Goal: Contribute content: Add original content to the website for others to see

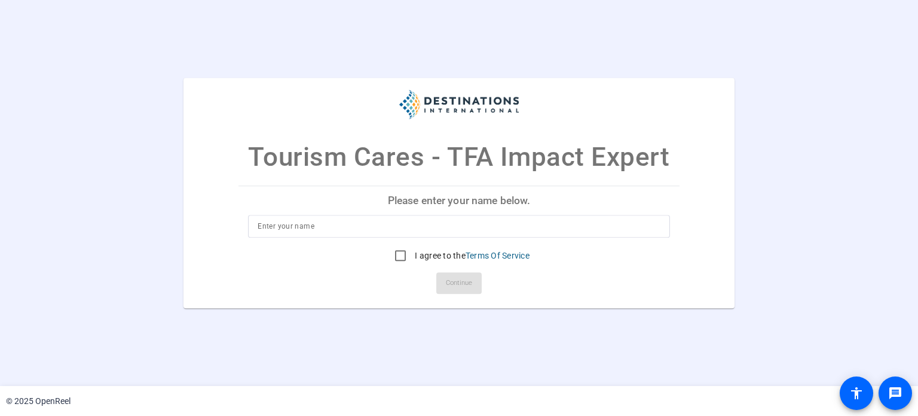
click at [435, 228] on input at bounding box center [459, 226] width 402 height 14
type input "[PERSON_NAME]"
click at [401, 255] on input "I agree to the Terms Of Service" at bounding box center [401, 255] width 24 height 24
checkbox input "true"
click at [465, 274] on span "Continue" at bounding box center [459, 283] width 26 height 18
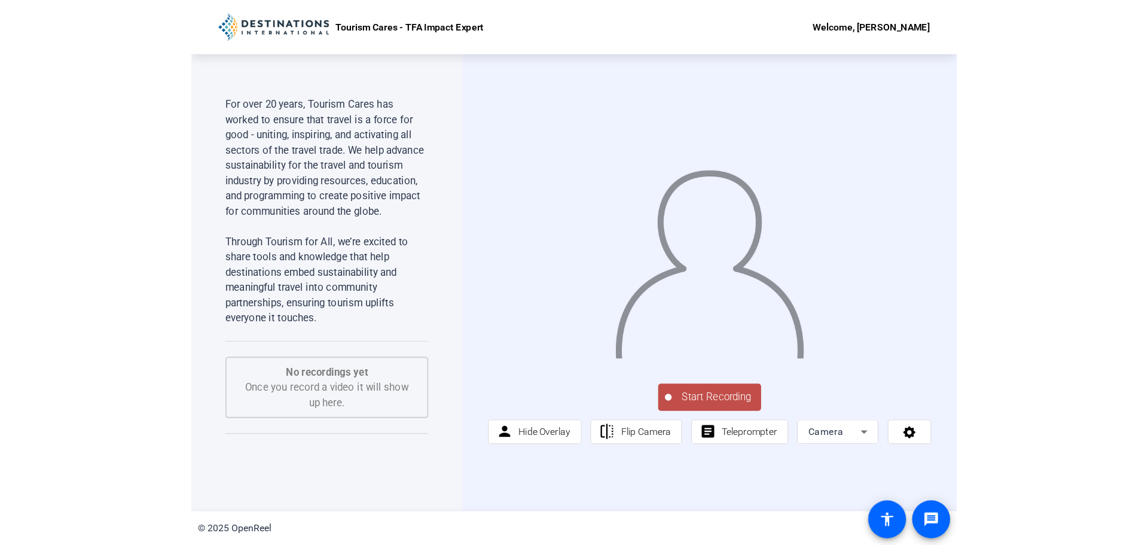
scroll to position [91, 0]
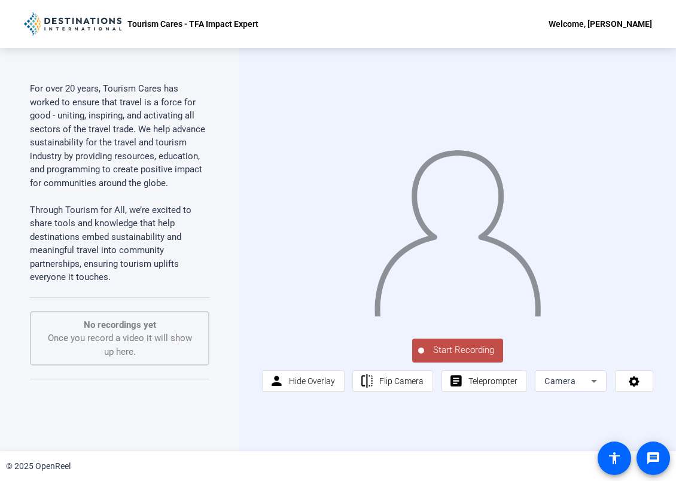
click at [581, 377] on div "Camera" at bounding box center [567, 381] width 47 height 14
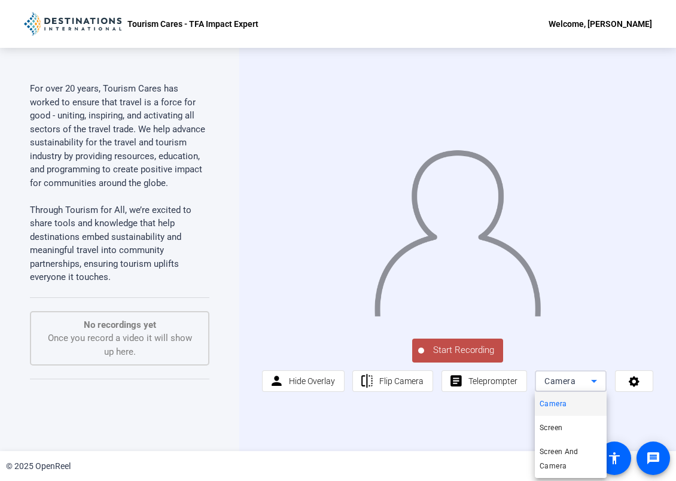
click at [581, 349] on div at bounding box center [338, 240] width 676 height 481
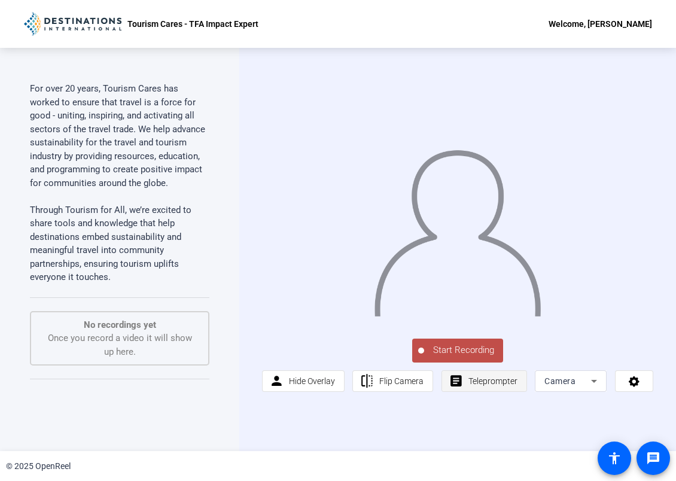
click at [483, 380] on span "Teleprompter" at bounding box center [492, 381] width 49 height 10
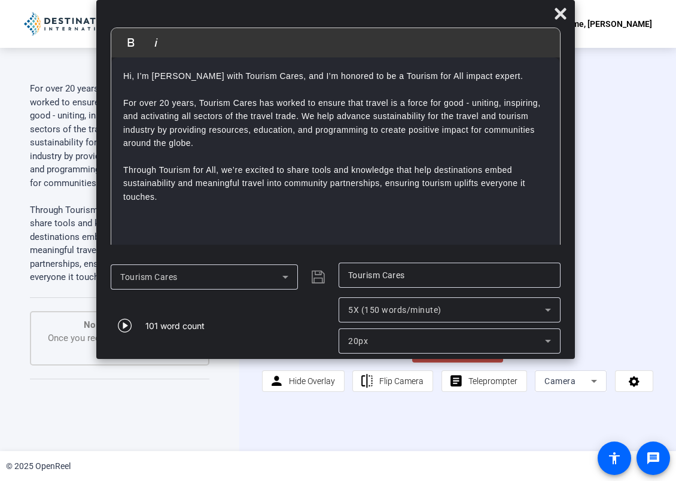
click at [365, 8] on div at bounding box center [335, 16] width 478 height 21
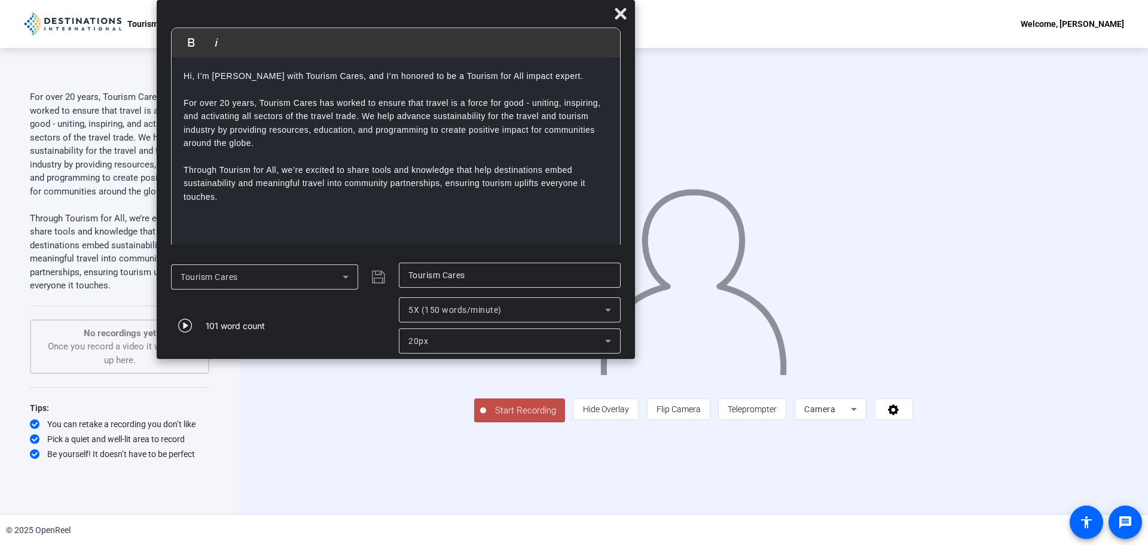
drag, startPoint x: 514, startPoint y: 13, endPoint x: 338, endPoint y: -19, distance: 178.5
click at [338, 0] on html "Accessibility Screen-Reader Guide, Feedback, and Issue Reporting | New window T…" at bounding box center [574, 272] width 1148 height 545
click at [486, 415] on span "Start Recording" at bounding box center [525, 411] width 79 height 14
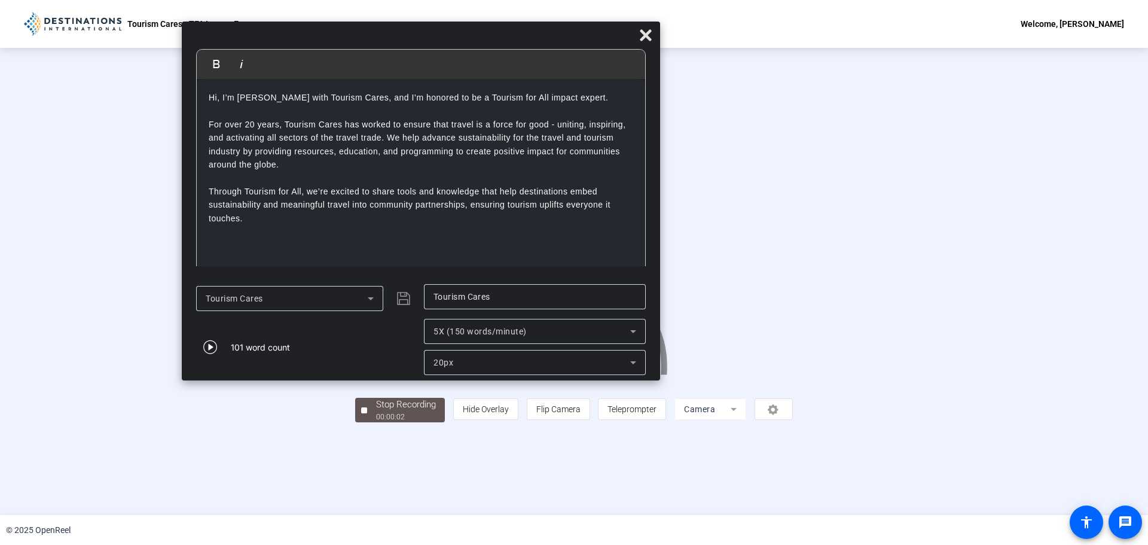
drag, startPoint x: 396, startPoint y: 19, endPoint x: 422, endPoint y: 40, distance: 33.1
click at [422, 40] on div at bounding box center [421, 38] width 478 height 21
click at [648, 33] on icon at bounding box center [645, 34] width 11 height 11
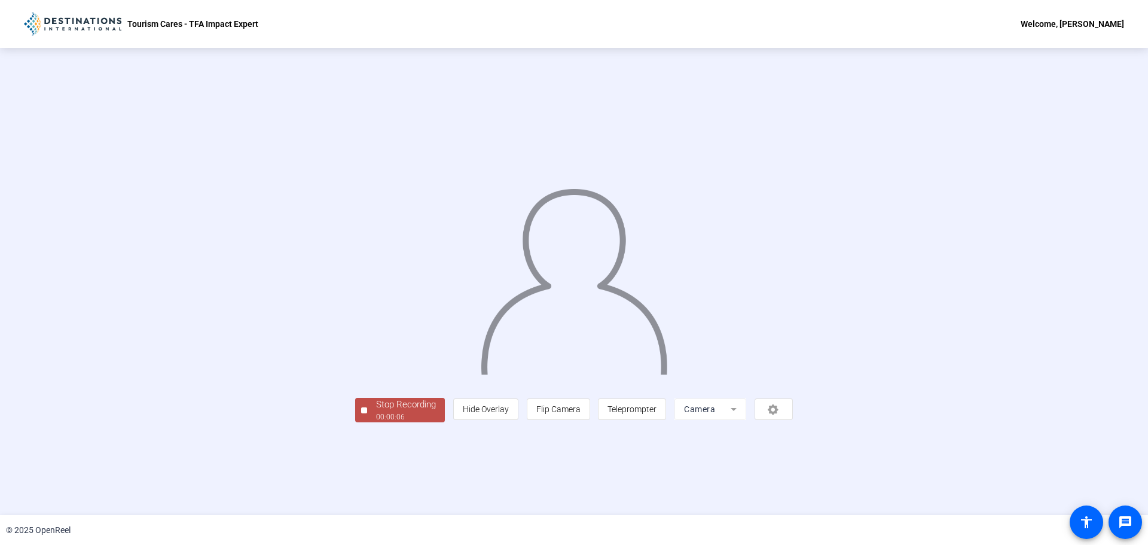
click at [376, 411] on div "Stop Recording" at bounding box center [406, 405] width 60 height 14
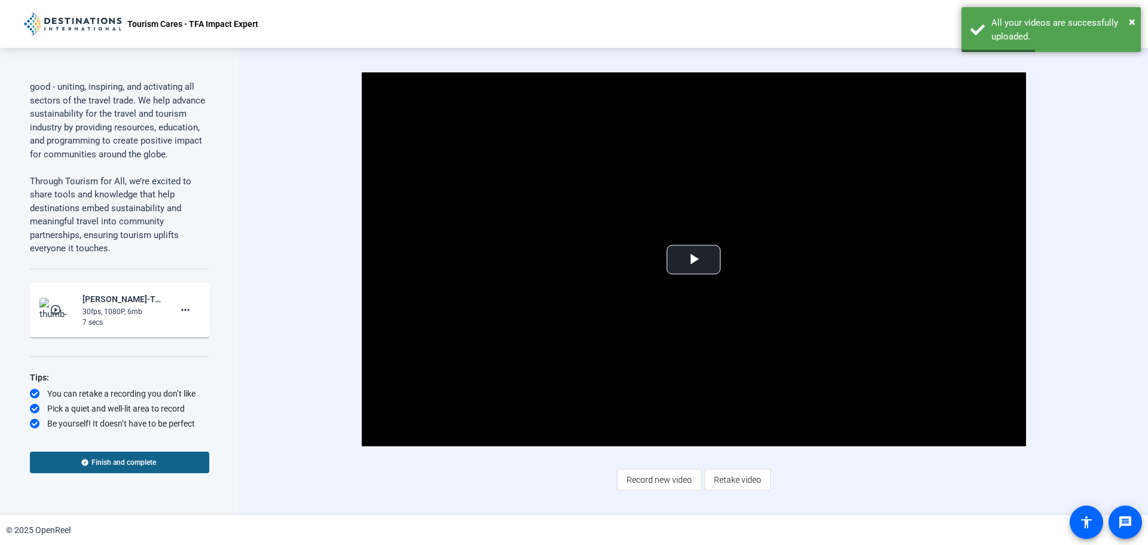
scroll to position [133, 0]
click at [181, 311] on mat-icon "more_horiz" at bounding box center [185, 310] width 14 height 14
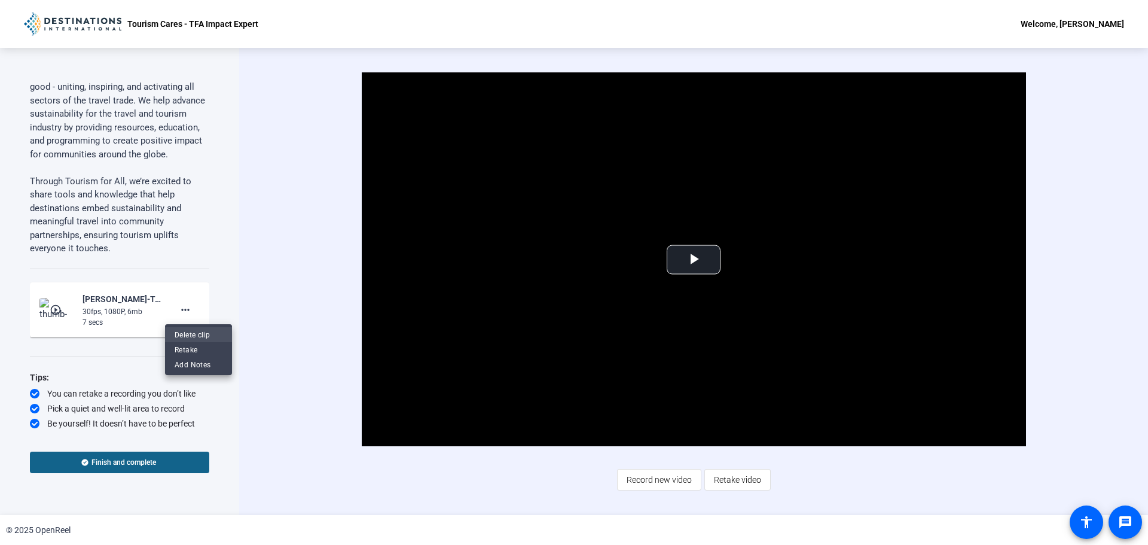
click at [193, 334] on span "Delete clip" at bounding box center [199, 335] width 48 height 14
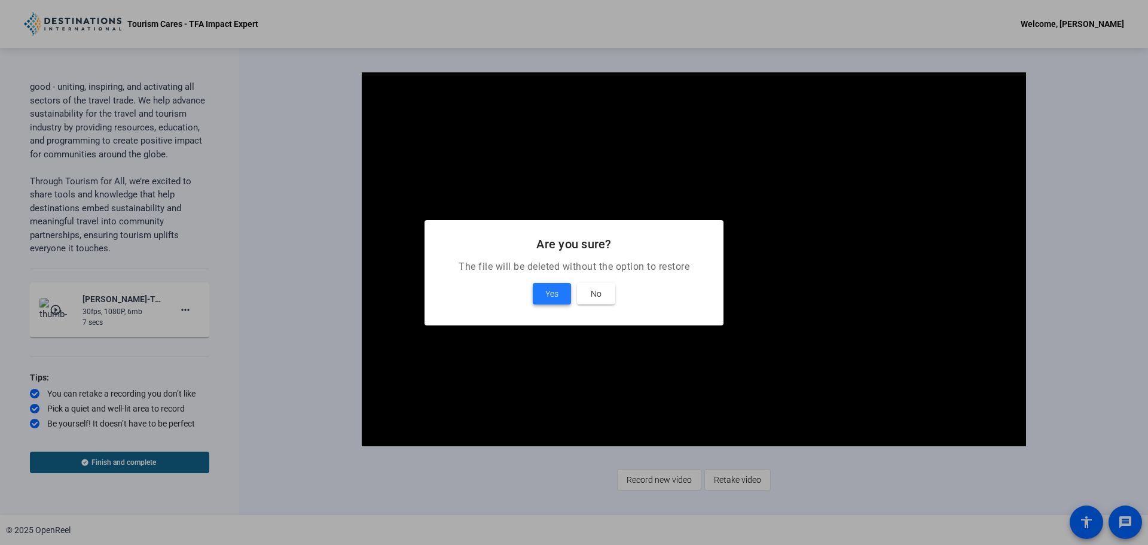
click at [545, 294] on span "Yes" at bounding box center [551, 293] width 13 height 14
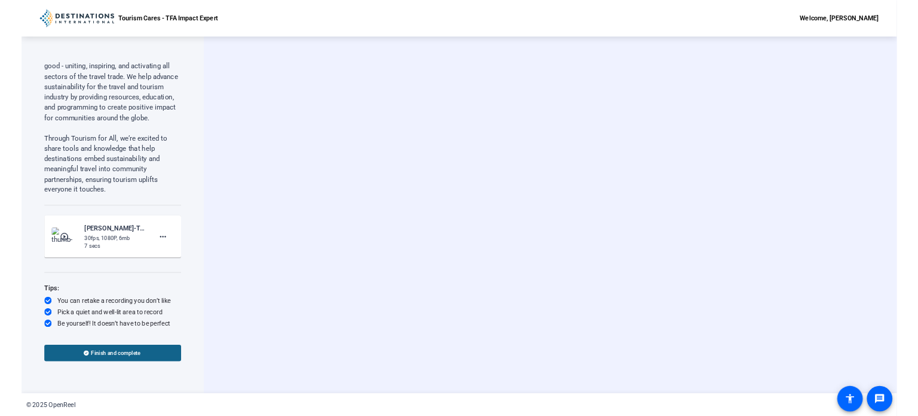
scroll to position [96, 0]
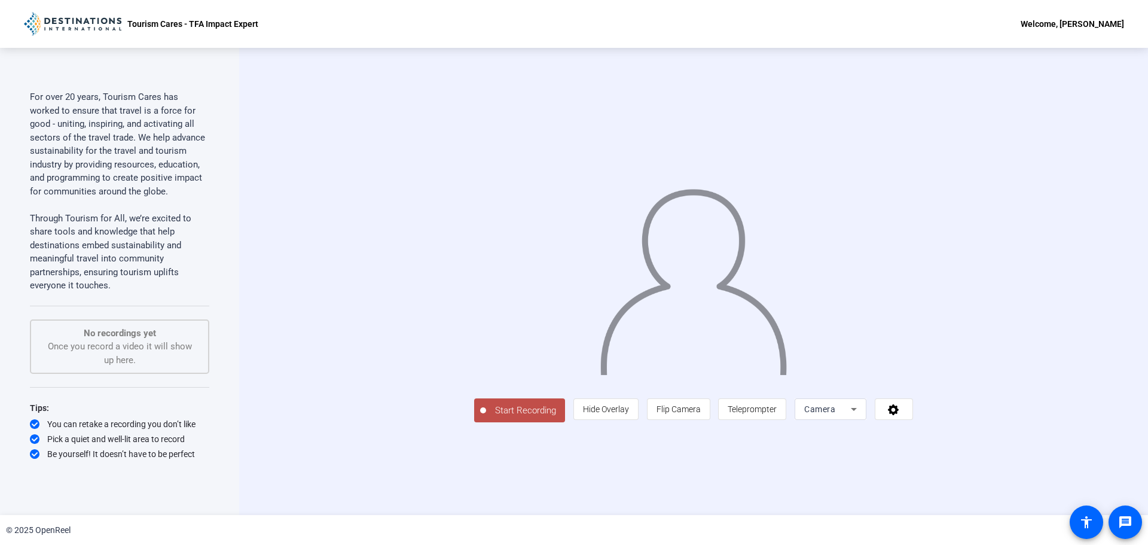
click at [486, 415] on span "Start Recording" at bounding box center [525, 411] width 79 height 14
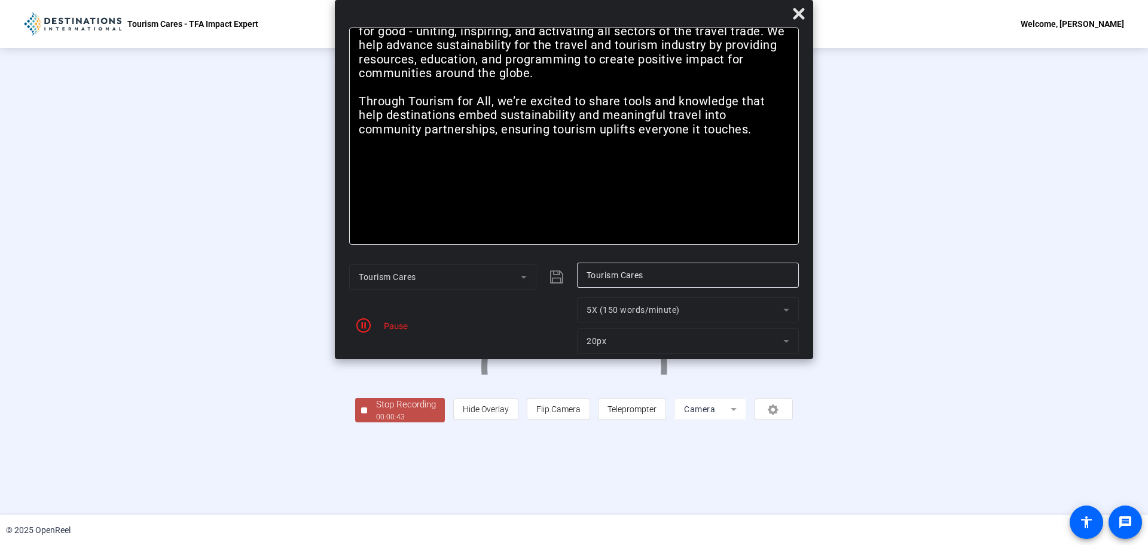
click at [389, 323] on div "Pause" at bounding box center [393, 325] width 30 height 13
click at [362, 320] on icon "button" at bounding box center [363, 325] width 14 height 14
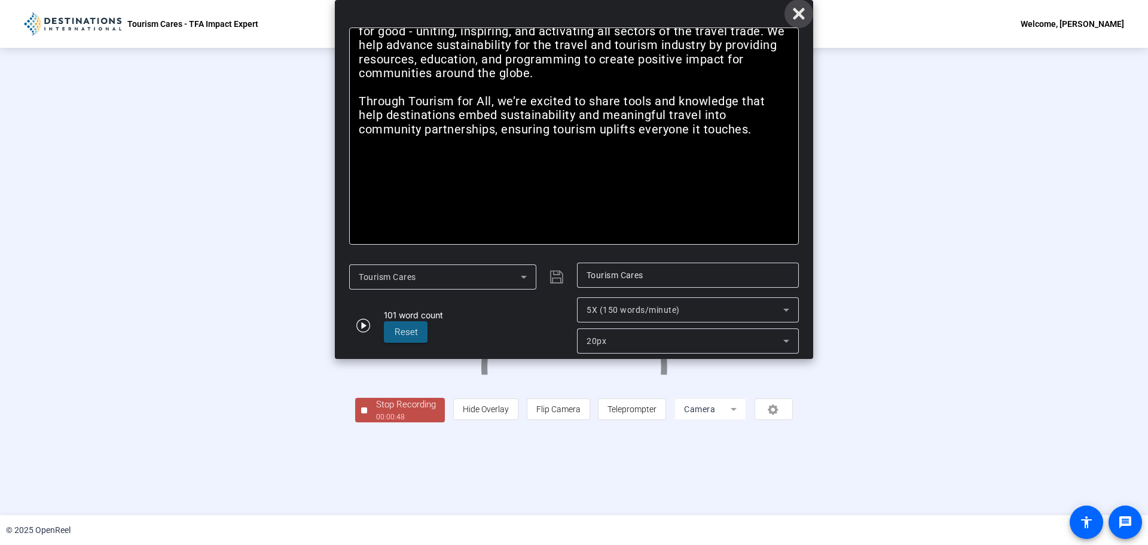
click at [798, 14] on icon at bounding box center [798, 13] width 11 height 11
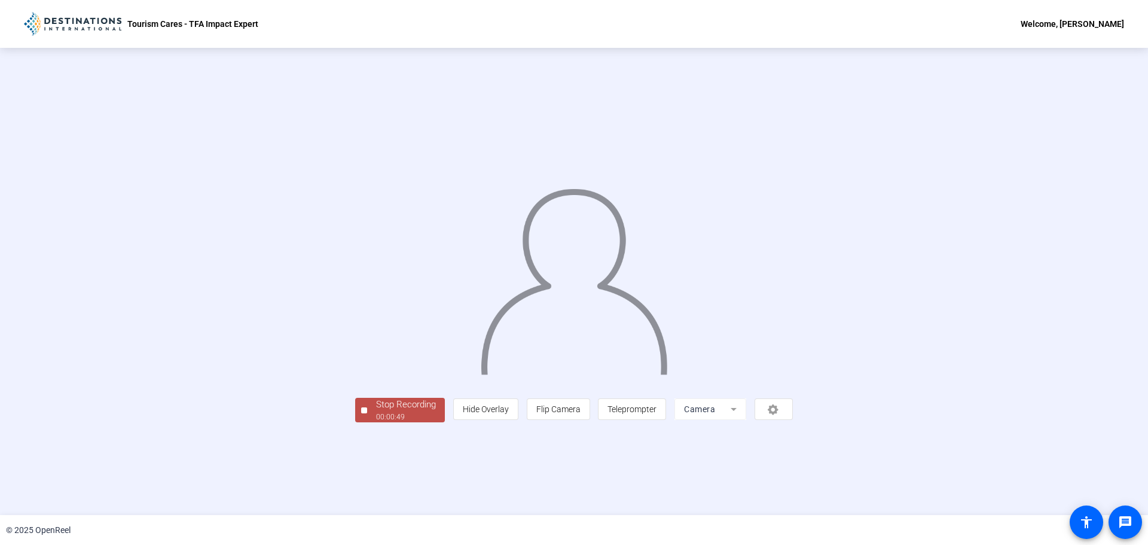
click at [376, 411] on div "Stop Recording" at bounding box center [406, 405] width 60 height 14
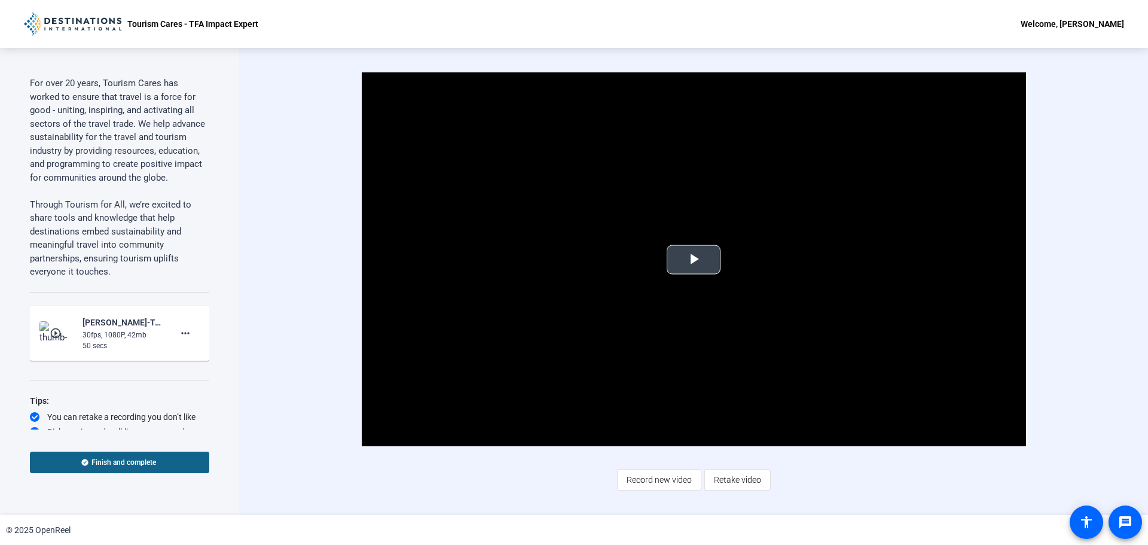
click at [694, 260] on span "Video Player" at bounding box center [694, 260] width 0 height 0
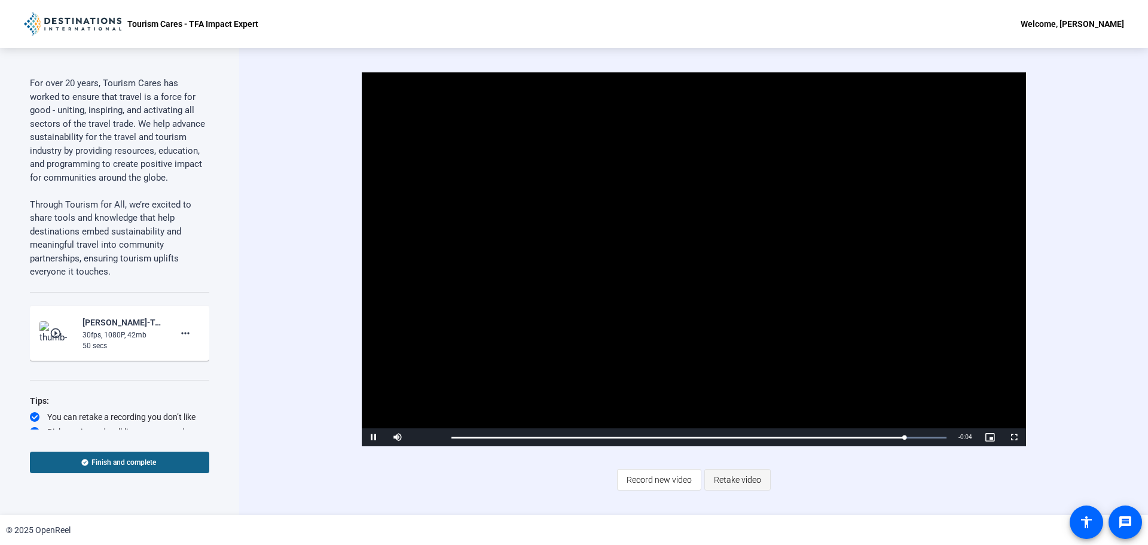
click at [732, 415] on span "Retake video" at bounding box center [737, 479] width 47 height 23
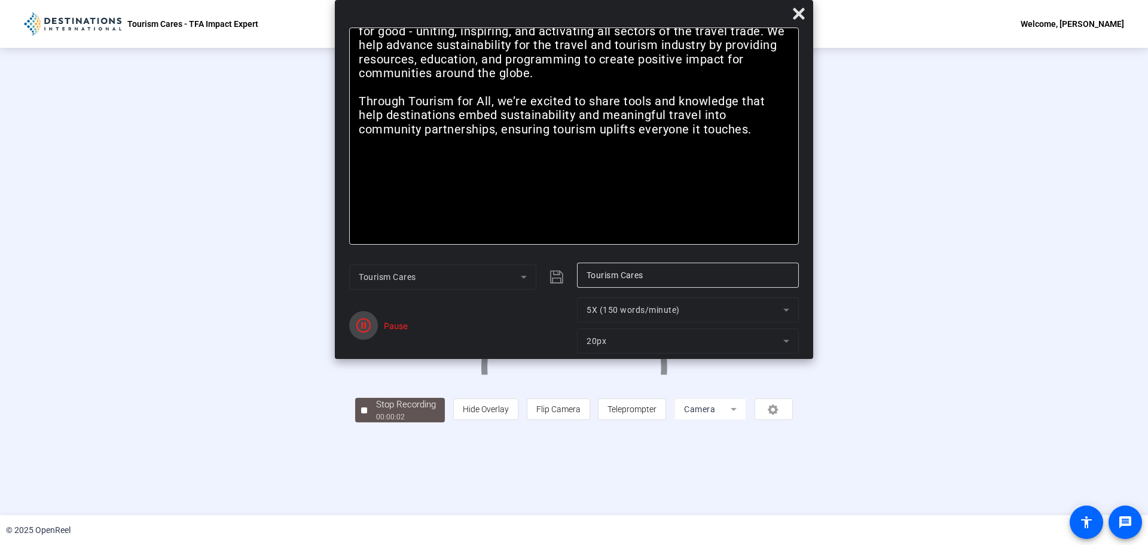
click at [377, 324] on span "button" at bounding box center [363, 325] width 29 height 29
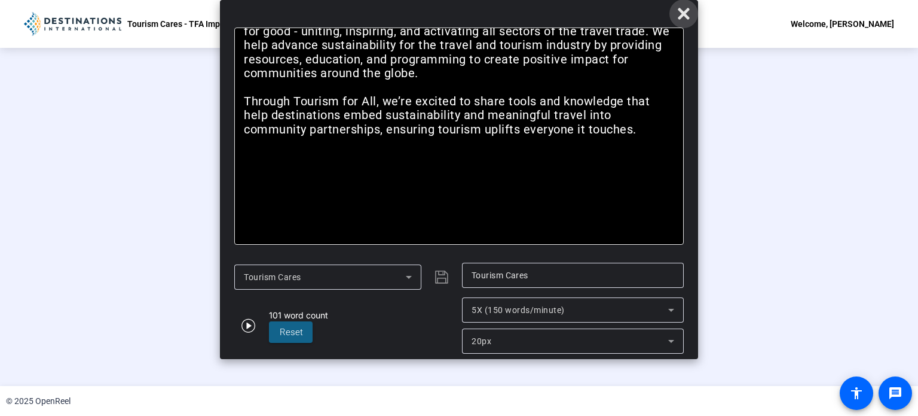
click at [679, 14] on icon at bounding box center [684, 14] width 14 height 14
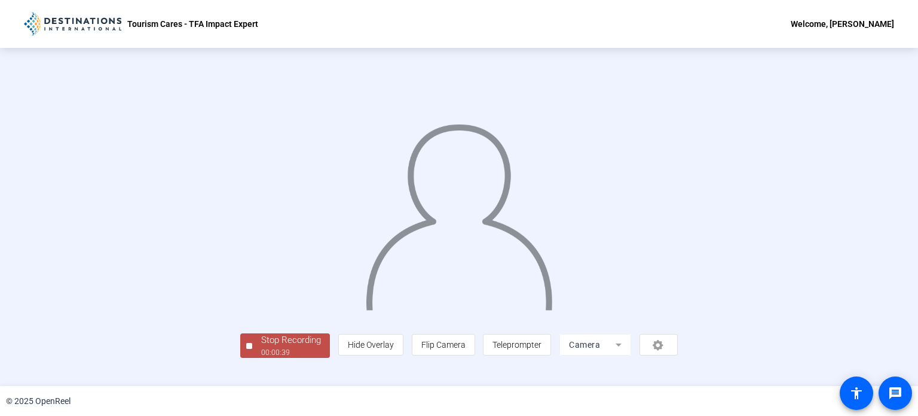
scroll to position [46, 0]
click at [261, 358] on div "00:00:41" at bounding box center [291, 352] width 60 height 11
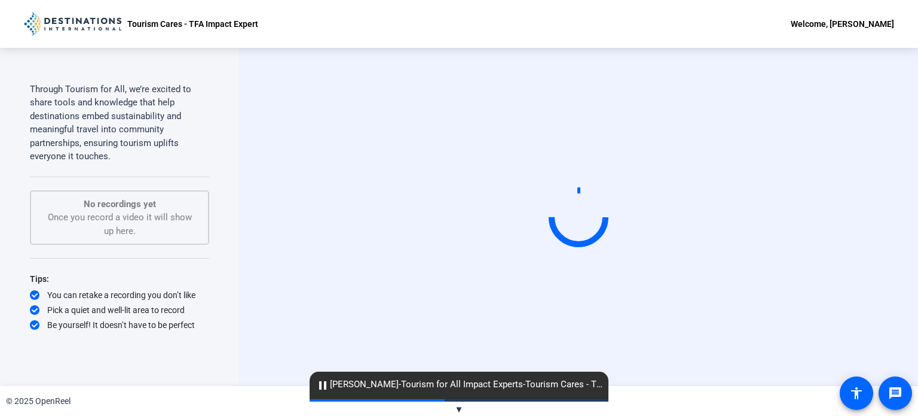
scroll to position [224, 0]
click at [462, 391] on span "cloud_upload [PERSON_NAME]-Tourism for All Impact Experts-Tourism Cares - TFA I…" at bounding box center [459, 384] width 299 height 14
click at [595, 387] on span "cloud_upload [PERSON_NAME]-Tourism for All Impact Experts-Tourism Cares - TFA I…" at bounding box center [459, 384] width 299 height 14
click at [463, 409] on span "▼" at bounding box center [459, 409] width 9 height 11
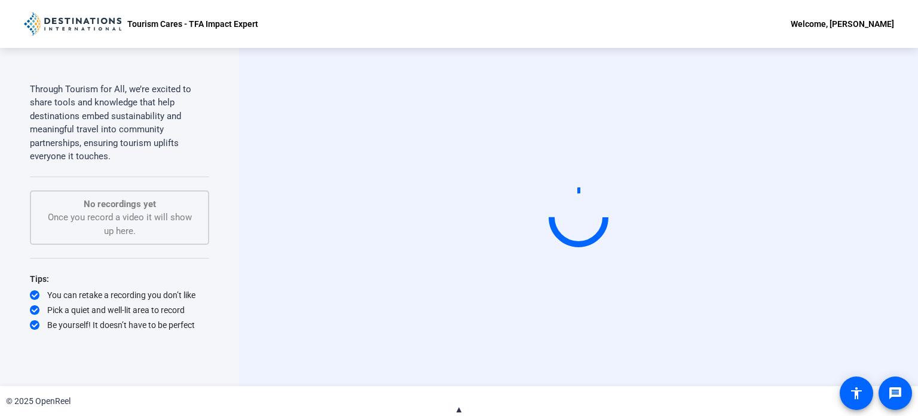
click at [459, 408] on span "▲" at bounding box center [459, 409] width 9 height 11
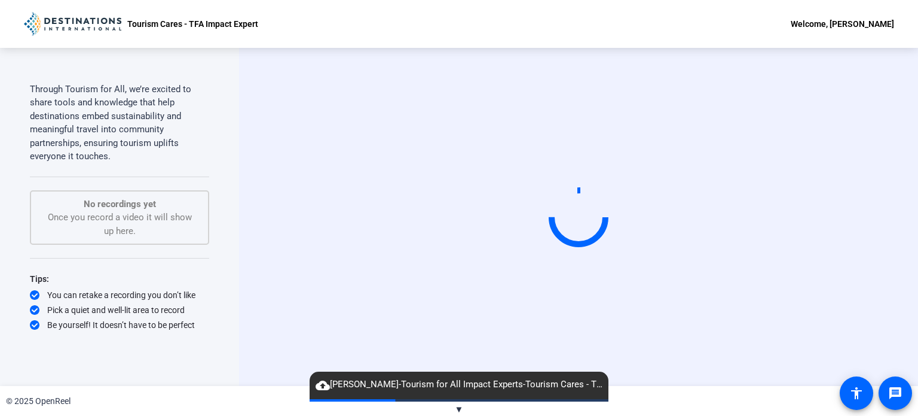
click at [459, 408] on span "▼" at bounding box center [459, 409] width 9 height 11
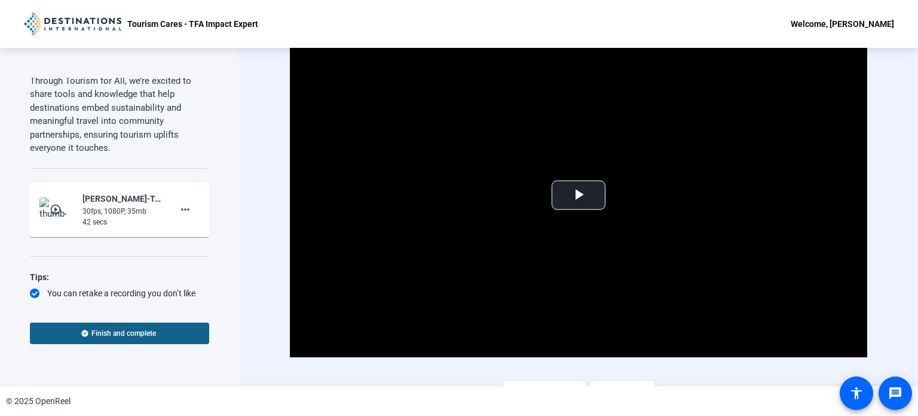
scroll to position [201, 0]
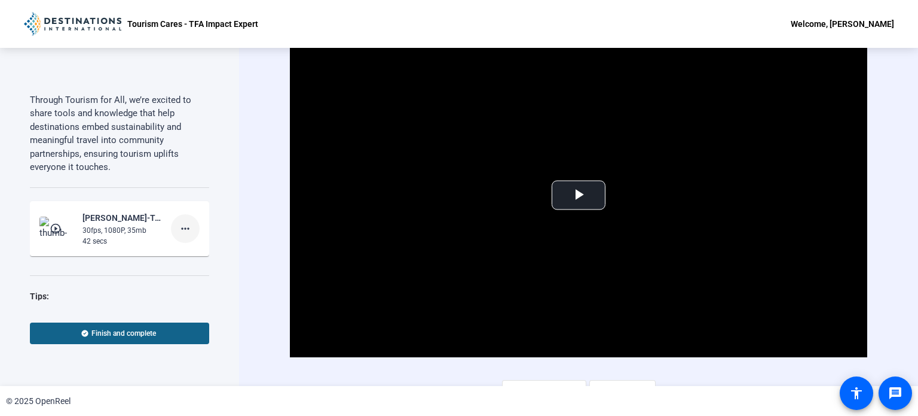
click at [182, 236] on mat-icon "more_horiz" at bounding box center [185, 228] width 14 height 14
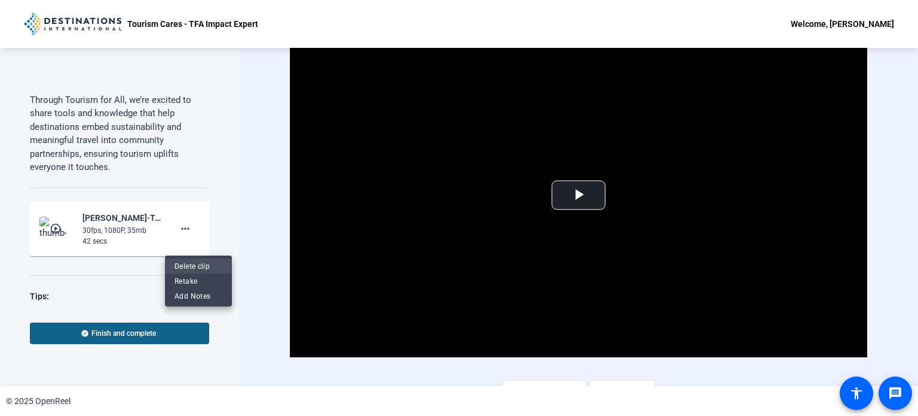
click at [200, 267] on span "Delete clip" at bounding box center [199, 265] width 48 height 14
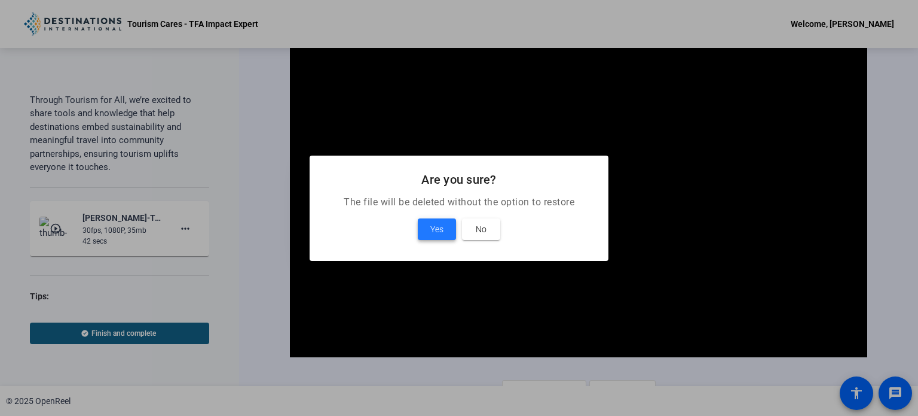
click at [434, 231] on span "Yes" at bounding box center [437, 229] width 13 height 14
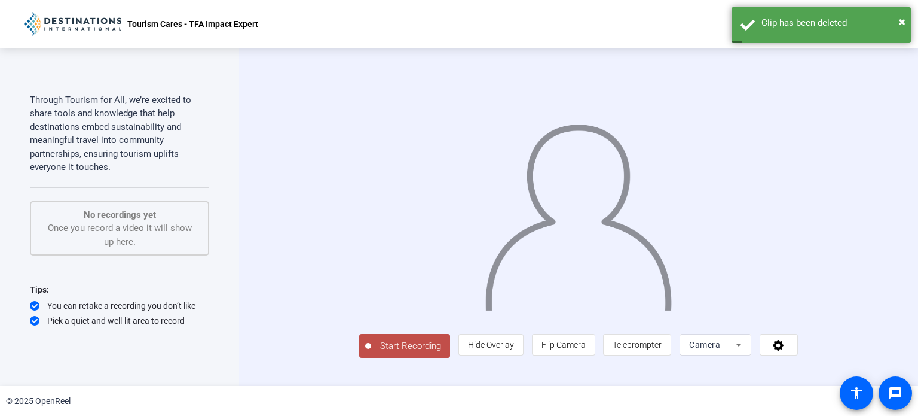
scroll to position [20, 0]
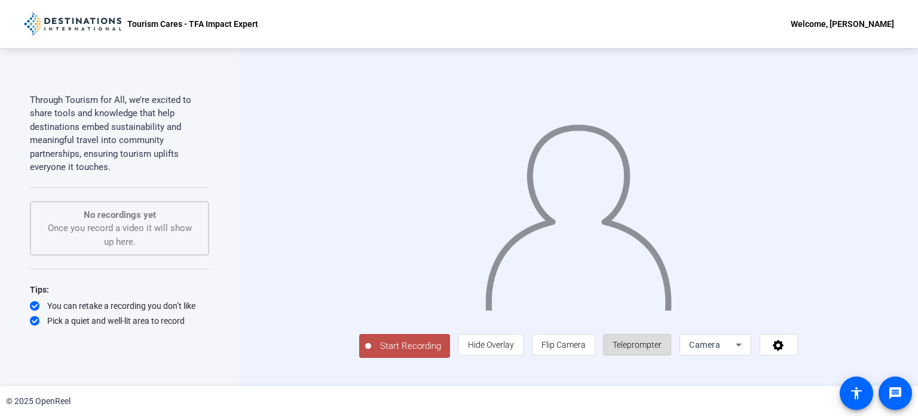
click at [662, 356] on span "Teleprompter" at bounding box center [637, 344] width 49 height 23
click at [662, 349] on span "Teleprompter" at bounding box center [637, 345] width 49 height 10
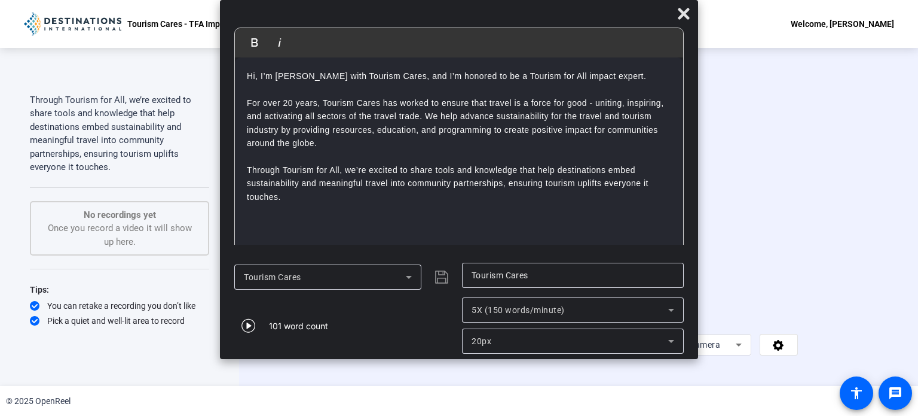
click at [371, 353] on span "Start Recording" at bounding box center [410, 346] width 79 height 14
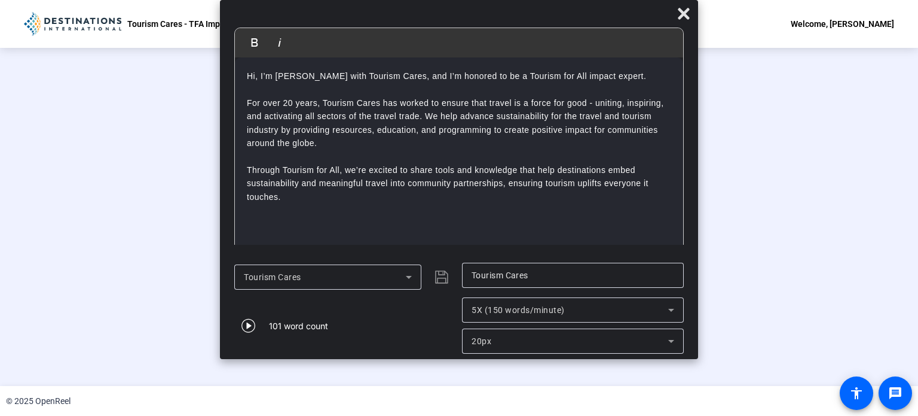
scroll to position [46, 0]
click at [240, 358] on button "Stop Recording 00:00:49" at bounding box center [285, 345] width 90 height 25
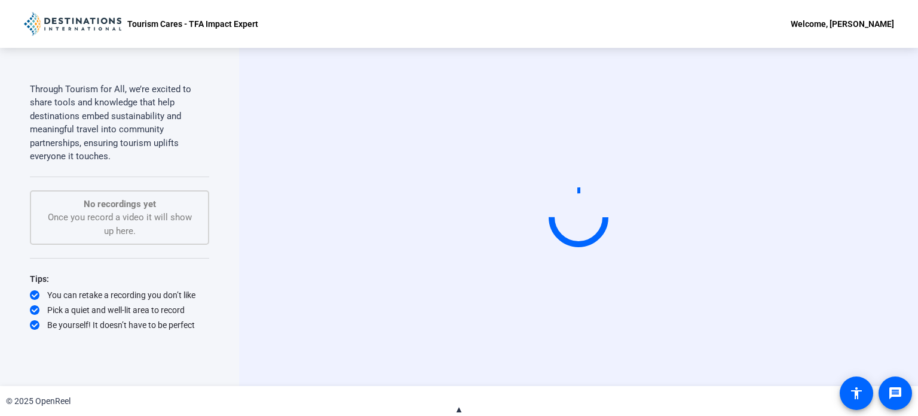
scroll to position [224, 0]
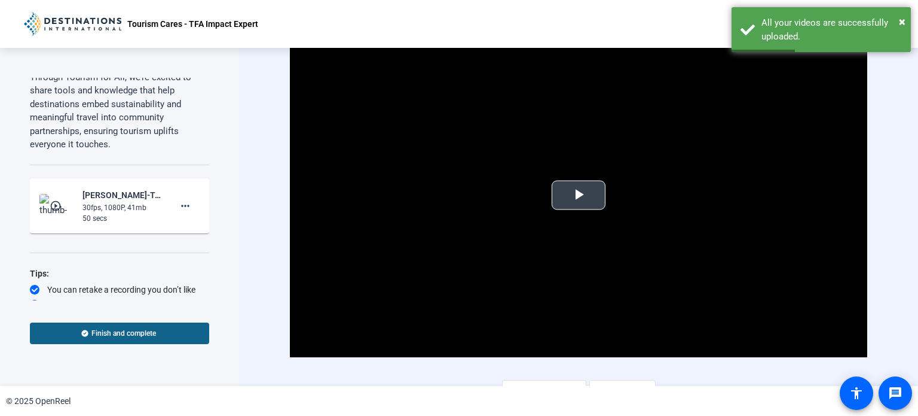
click at [579, 195] on span "Video Player" at bounding box center [579, 195] width 0 height 0
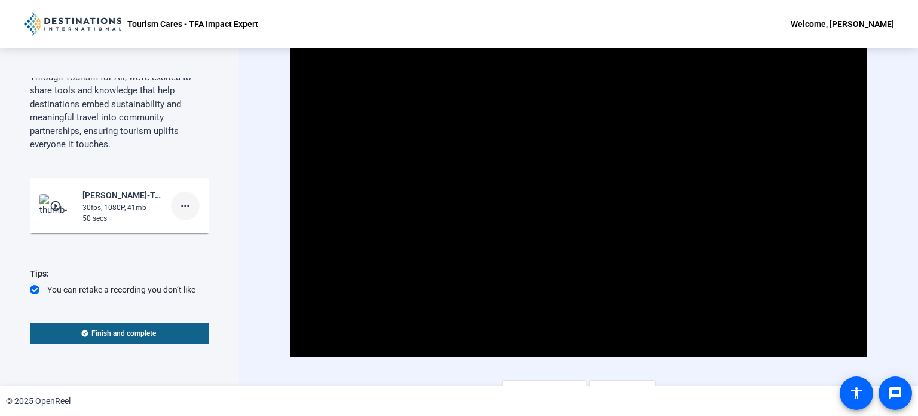
click at [182, 213] on mat-icon "more_horiz" at bounding box center [185, 206] width 14 height 14
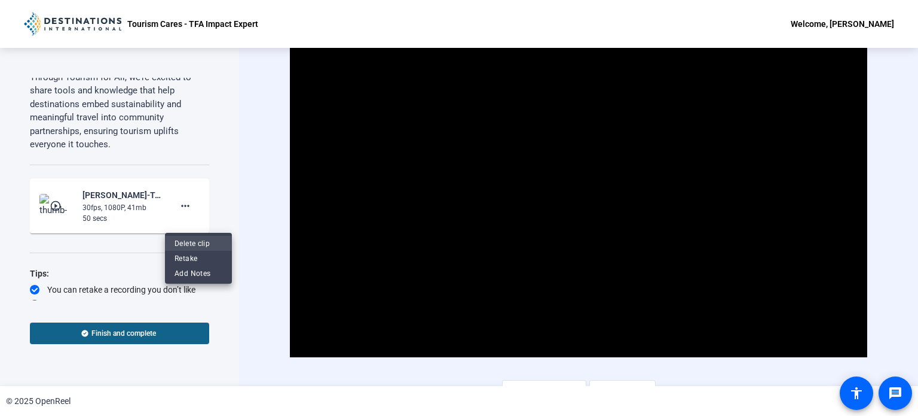
click at [188, 243] on span "Delete clip" at bounding box center [199, 243] width 48 height 14
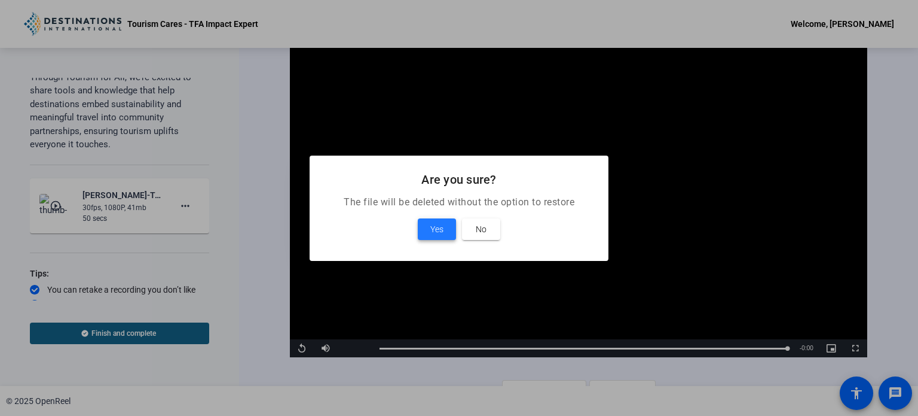
click at [440, 223] on span "Yes" at bounding box center [437, 229] width 13 height 14
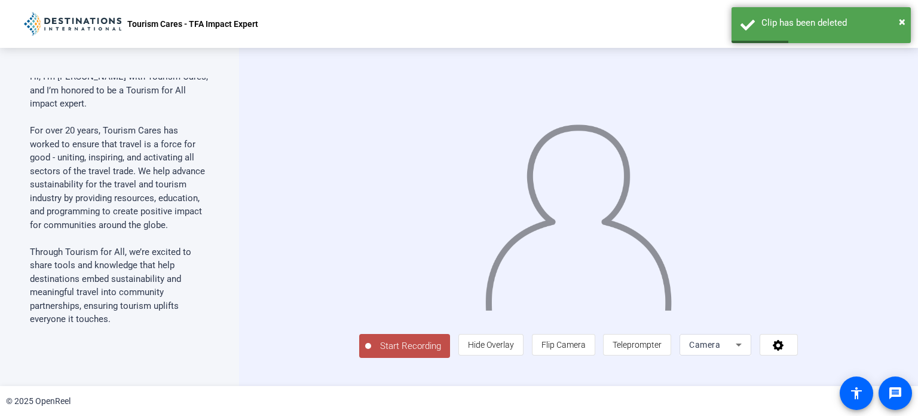
scroll to position [44, 0]
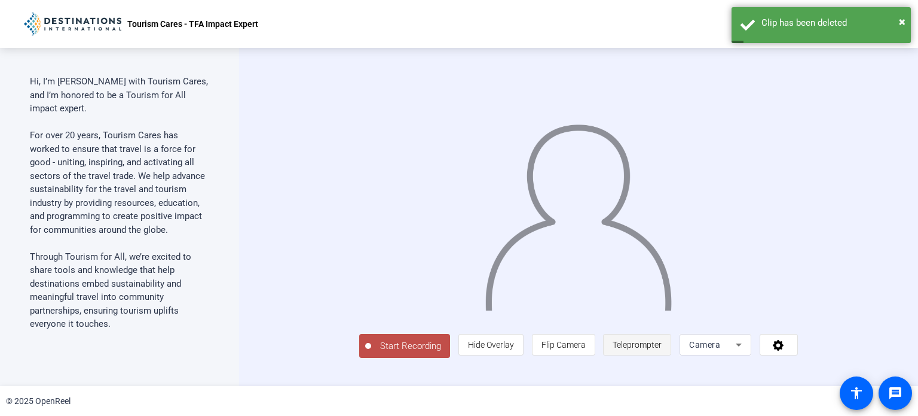
click at [662, 349] on span "Teleprompter" at bounding box center [637, 345] width 49 height 10
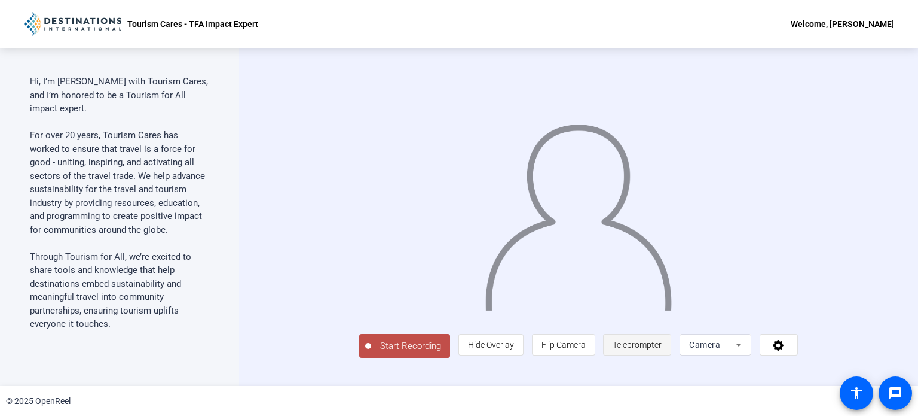
click at [662, 349] on span "Teleprompter" at bounding box center [637, 345] width 49 height 10
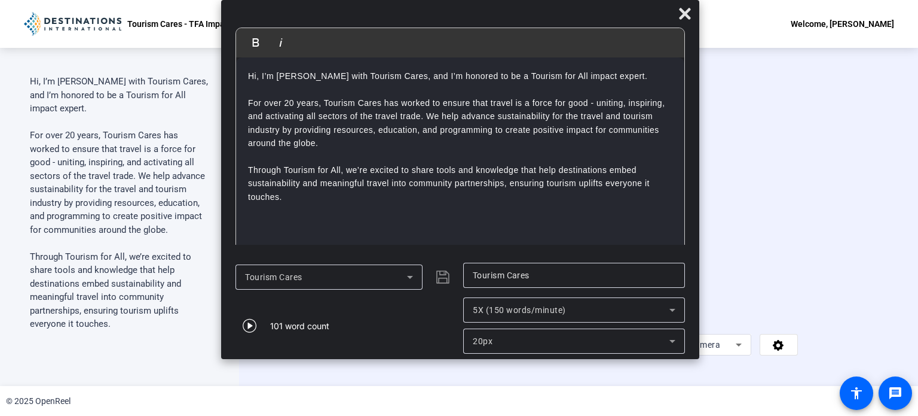
drag, startPoint x: 459, startPoint y: 14, endPoint x: 460, endPoint y: -3, distance: 16.8
click at [460, 0] on html "Accessibility Screen-Reader Guide, Feedback, and Issue Reporting | New window T…" at bounding box center [459, 208] width 918 height 416
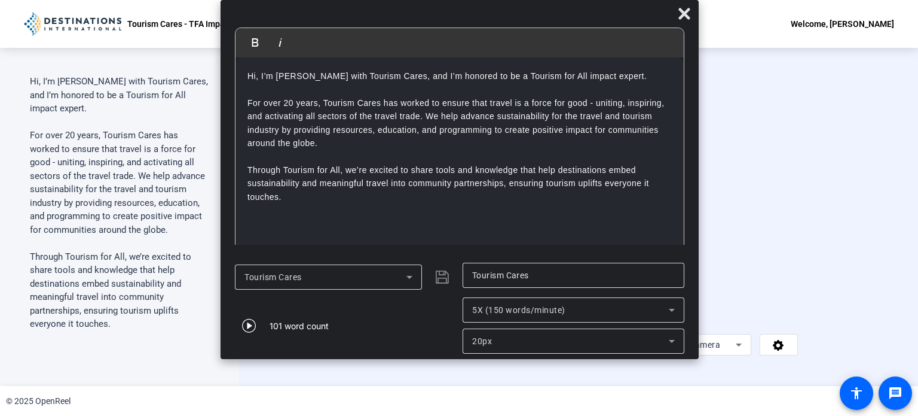
click at [459, 4] on div "Bold Italic Hi, I’m [PERSON_NAME] with Tourism Cares, and I’m honored to be a T…" at bounding box center [460, 179] width 478 height 359
click at [371, 353] on span "Start Recording" at bounding box center [410, 346] width 79 height 14
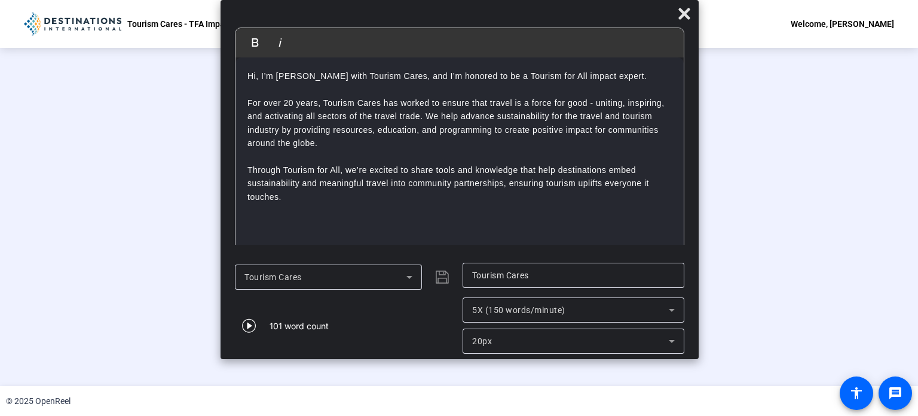
scroll to position [46, 0]
click at [261, 358] on div "00:00:23" at bounding box center [291, 352] width 60 height 11
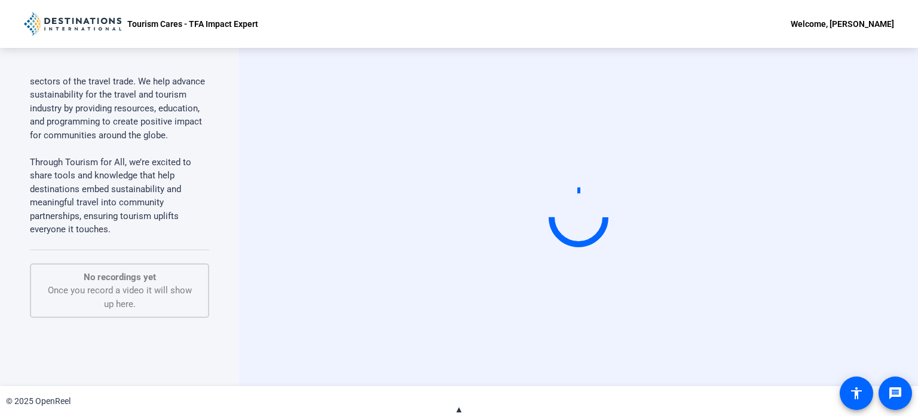
scroll to position [224, 0]
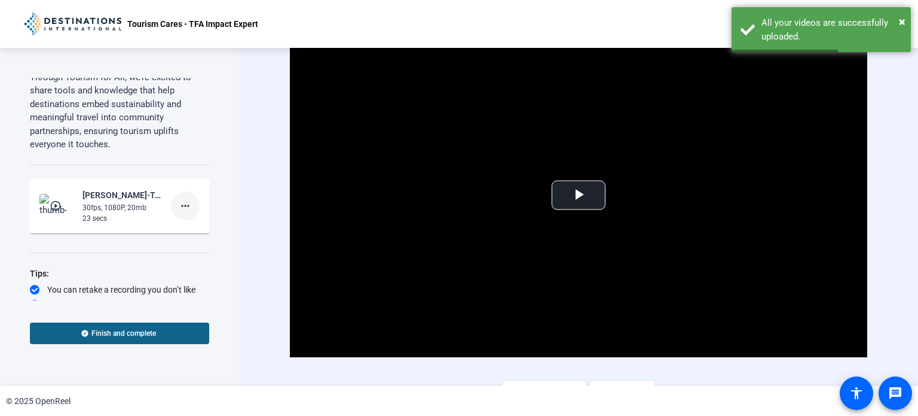
click at [178, 213] on mat-icon "more_horiz" at bounding box center [185, 206] width 14 height 14
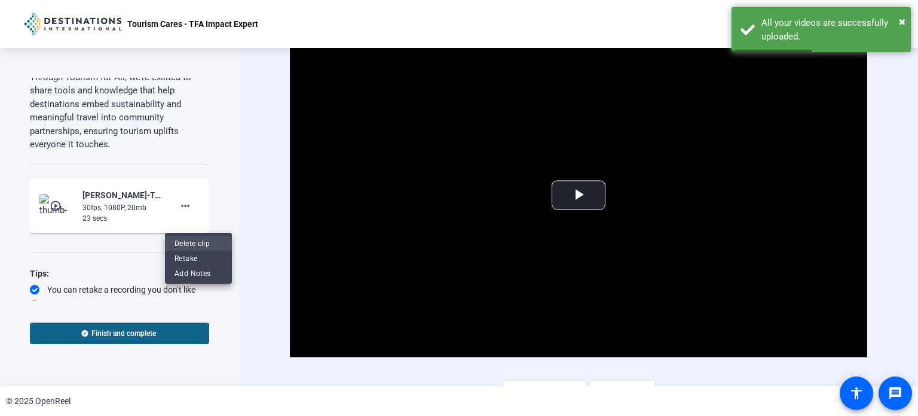
click at [191, 242] on span "Delete clip" at bounding box center [199, 243] width 48 height 14
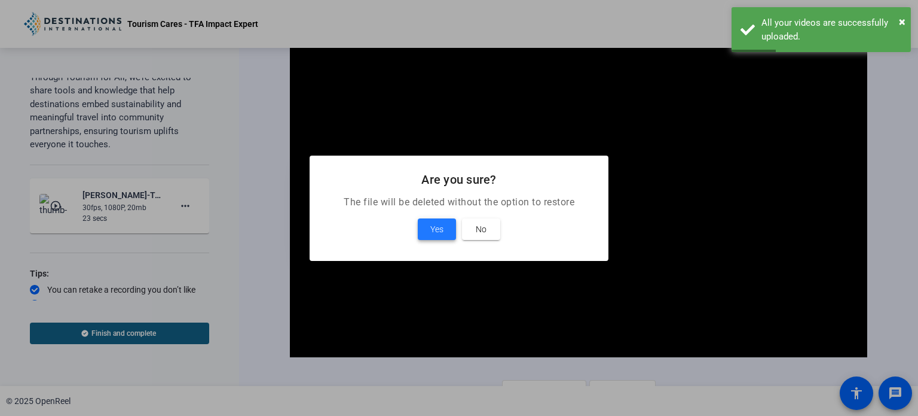
click at [433, 223] on span "Yes" at bounding box center [437, 229] width 13 height 14
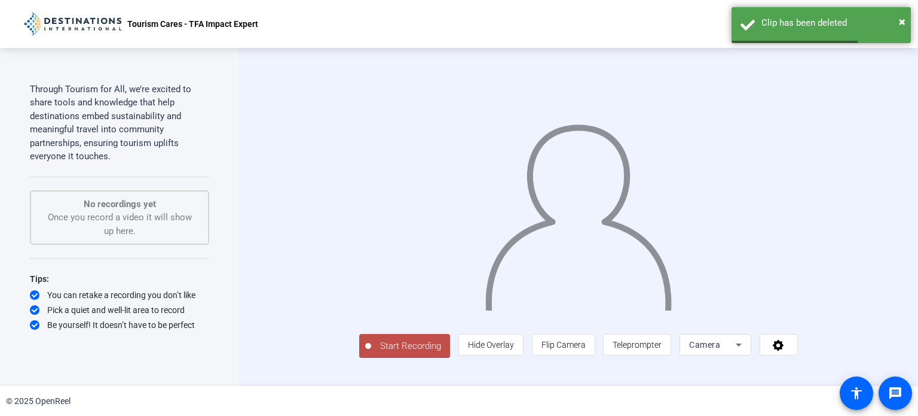
scroll to position [20, 0]
click at [721, 349] on span "Camera" at bounding box center [704, 345] width 31 height 10
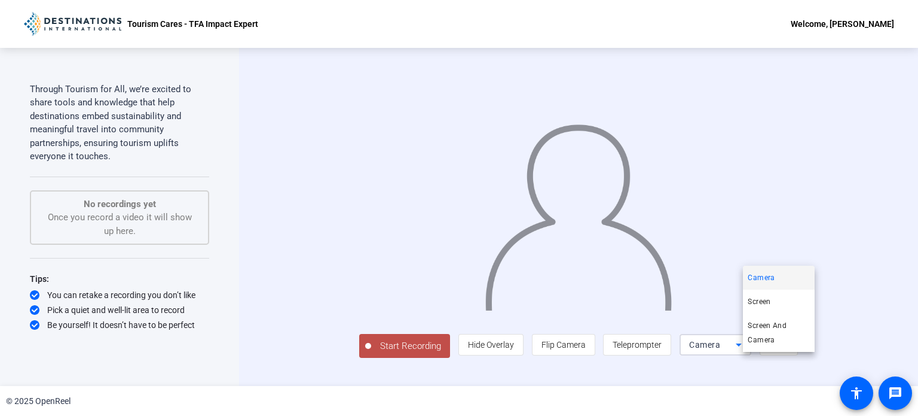
click at [749, 375] on div at bounding box center [459, 208] width 918 height 416
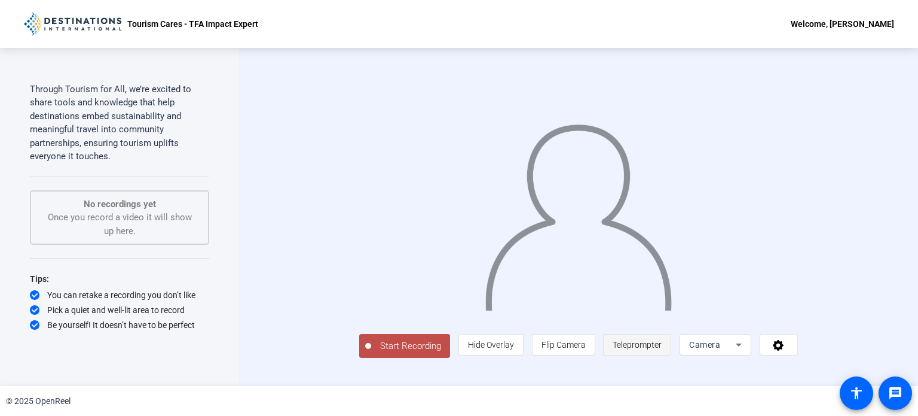
click at [662, 349] on span "Teleprompter" at bounding box center [637, 345] width 49 height 10
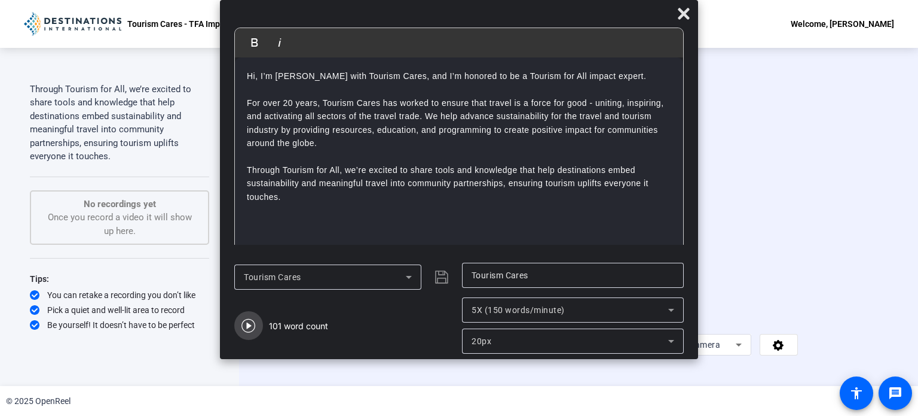
click at [247, 326] on icon "button" at bounding box center [249, 326] width 14 height 14
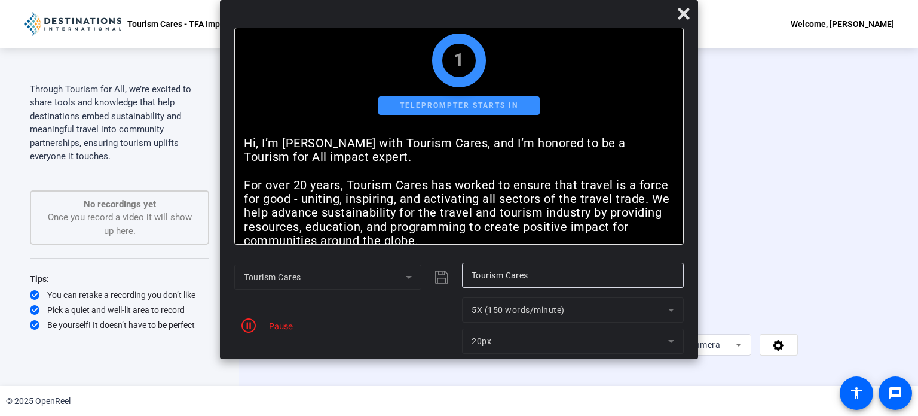
click at [371, 353] on span "Start Recording" at bounding box center [410, 346] width 79 height 14
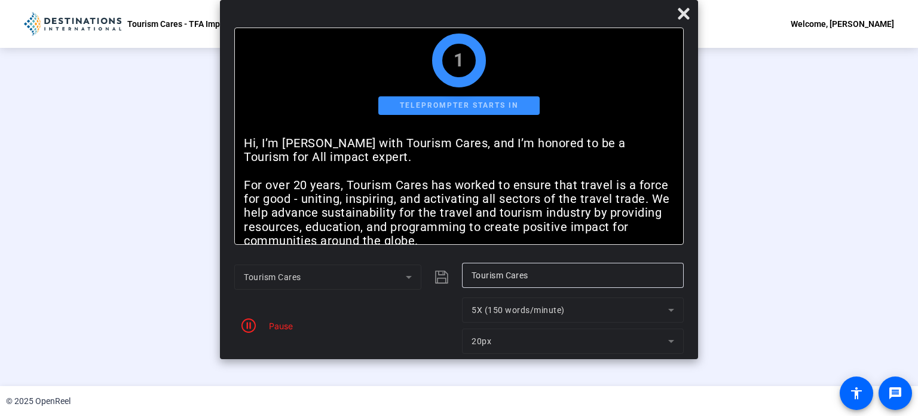
scroll to position [2, 0]
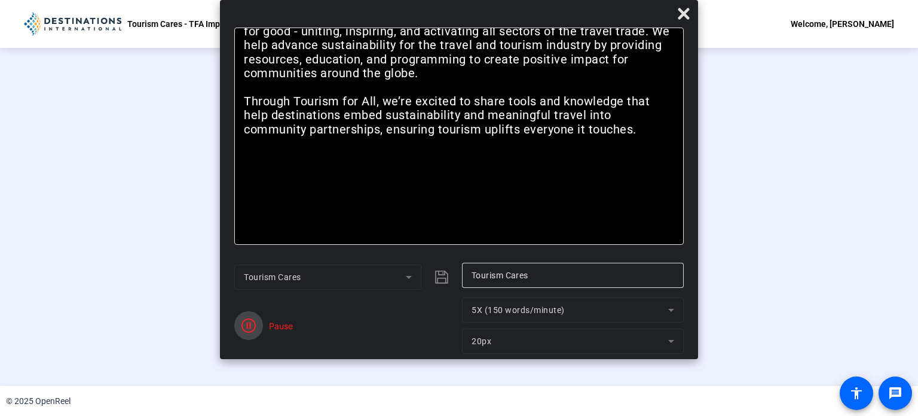
click at [250, 327] on icon "button" at bounding box center [249, 325] width 14 height 14
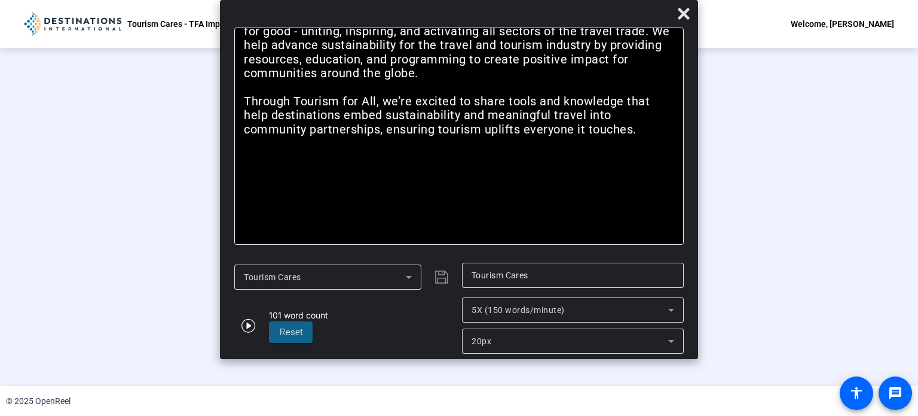
scroll to position [46, 0]
click at [261, 347] on div "Stop Recording" at bounding box center [291, 340] width 60 height 14
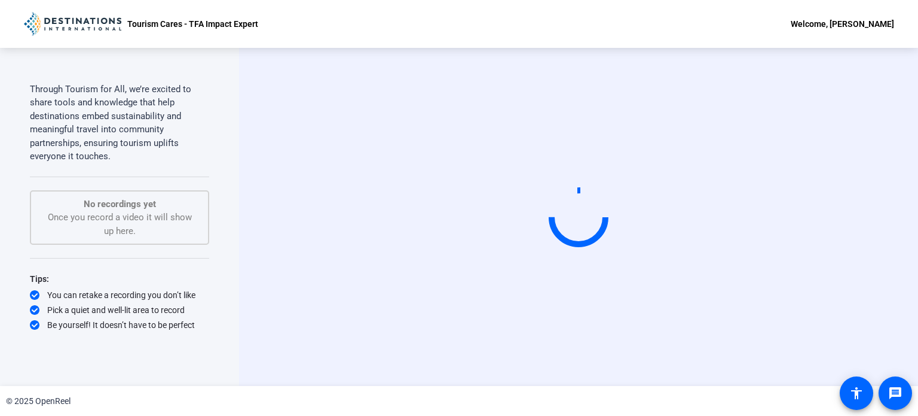
scroll to position [0, 0]
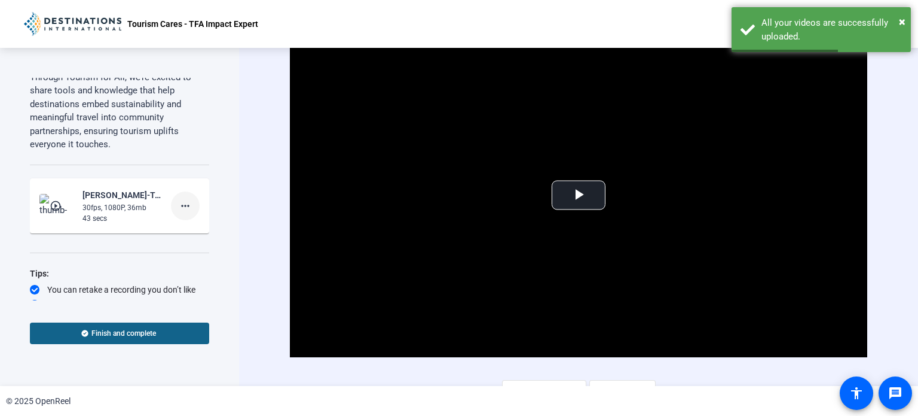
click at [178, 213] on mat-icon "more_horiz" at bounding box center [185, 206] width 14 height 14
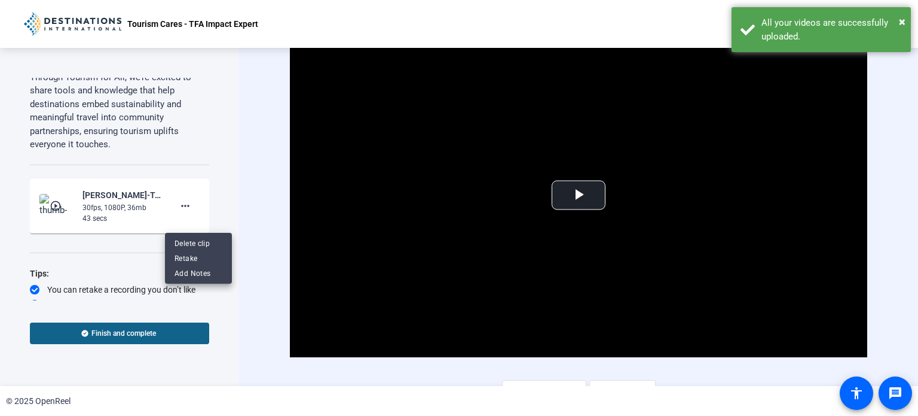
click at [230, 205] on div at bounding box center [459, 208] width 918 height 416
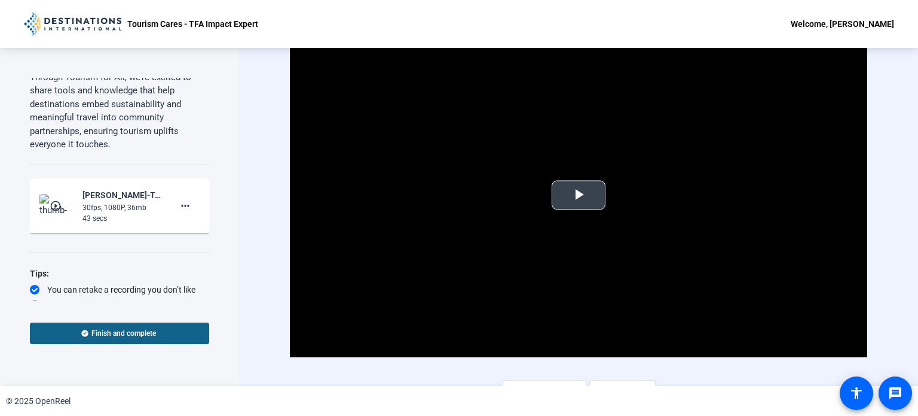
click at [579, 195] on span "Video Player" at bounding box center [579, 195] width 0 height 0
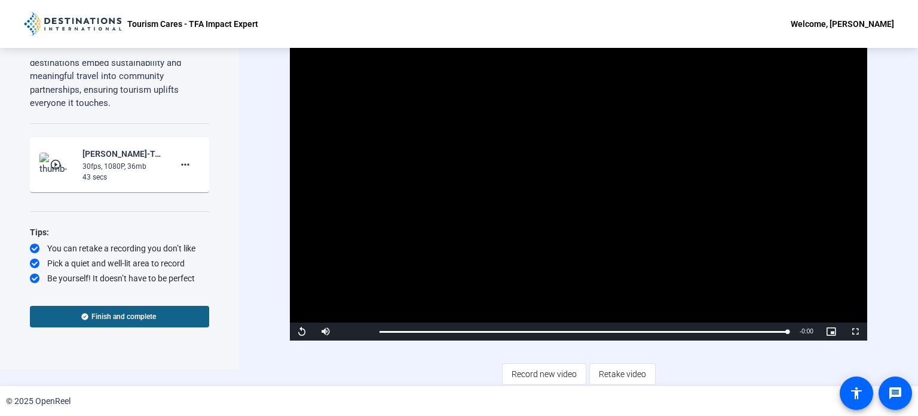
scroll to position [261, 0]
click at [145, 312] on span "Finish and complete" at bounding box center [123, 317] width 65 height 10
